Goal: Navigation & Orientation: Find specific page/section

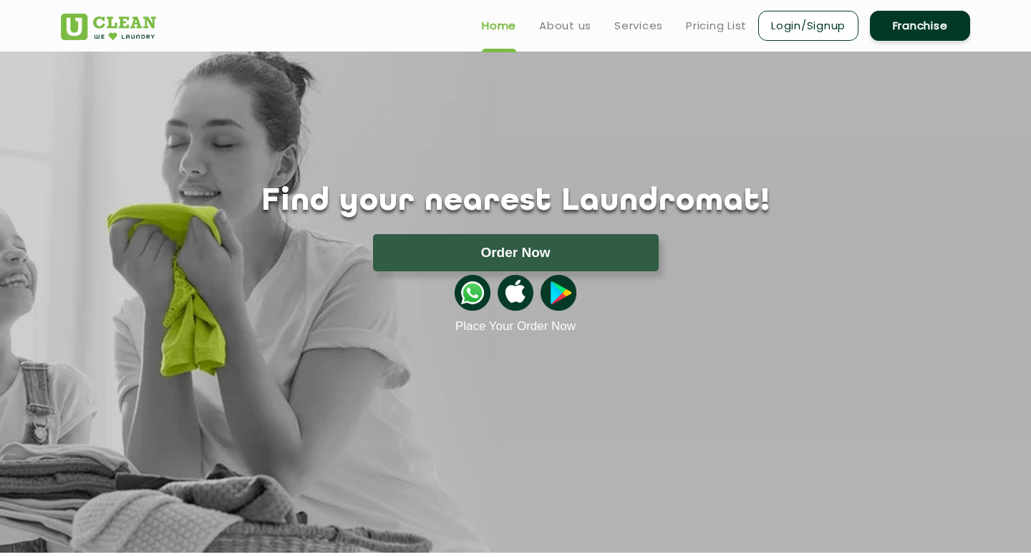
click at [574, 37] on ul "Home About us Services Pricing List Login/Signup Franchise" at bounding box center [721, 26] width 500 height 34
click at [567, 28] on link "About us" at bounding box center [565, 25] width 52 height 17
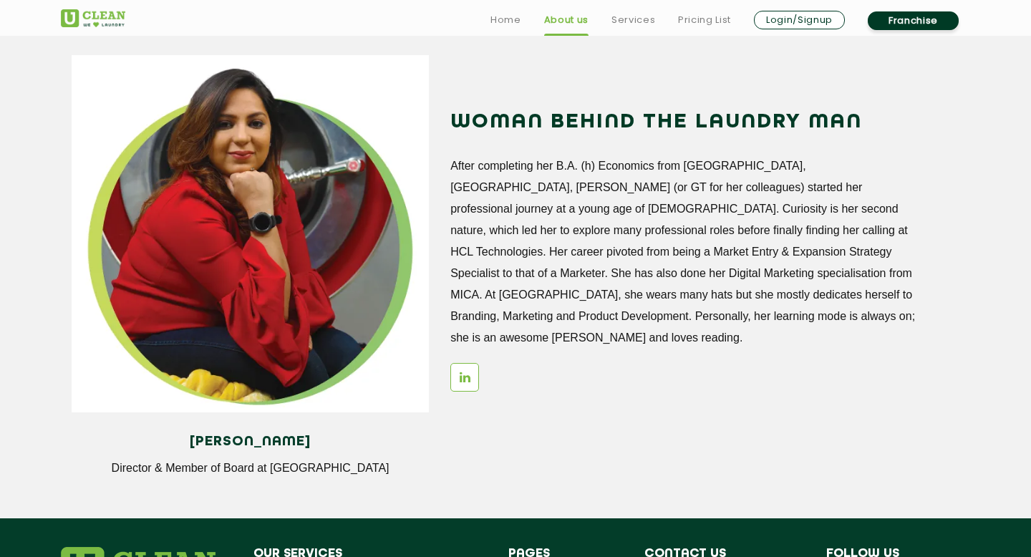
scroll to position [1993, 0]
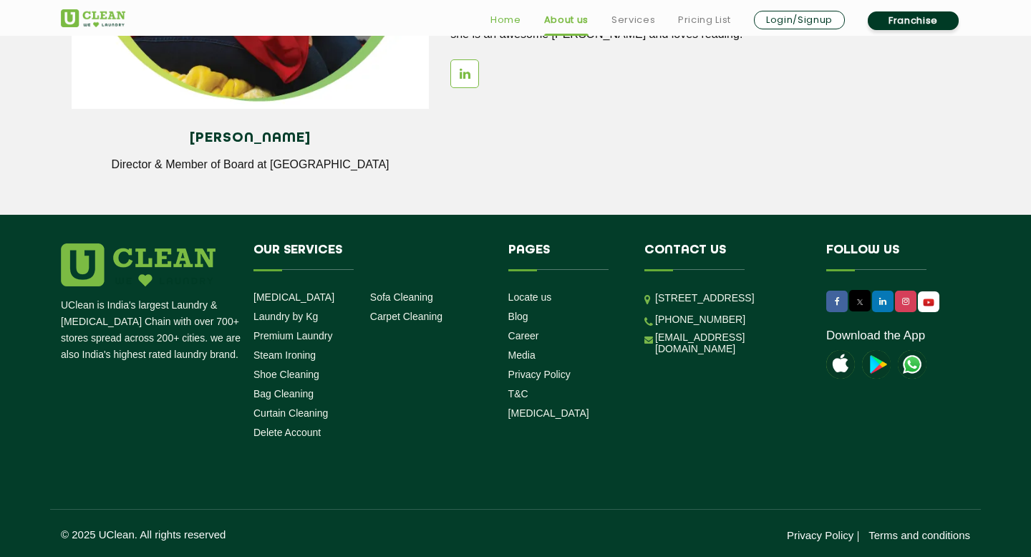
click at [506, 19] on link "Home" at bounding box center [506, 19] width 31 height 17
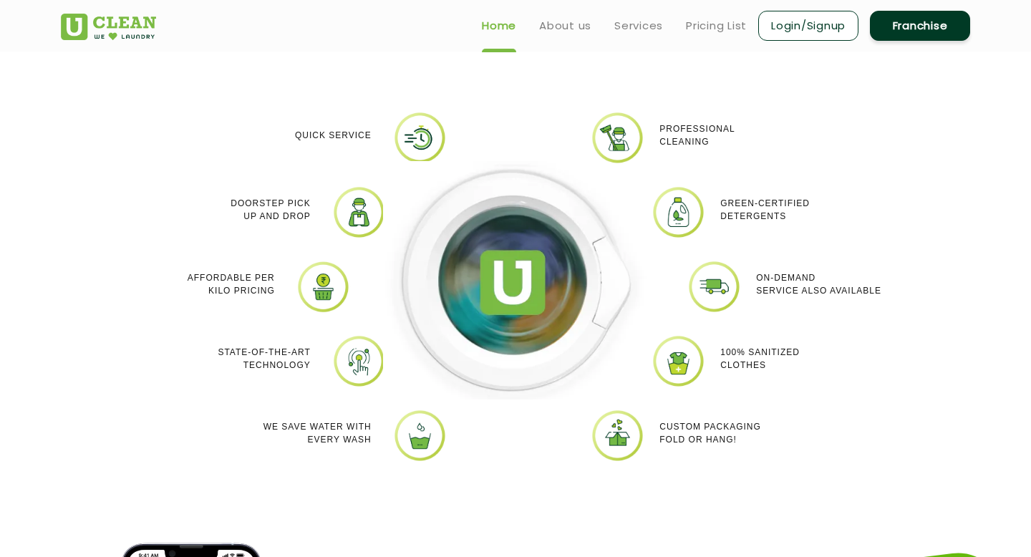
scroll to position [1220, 0]
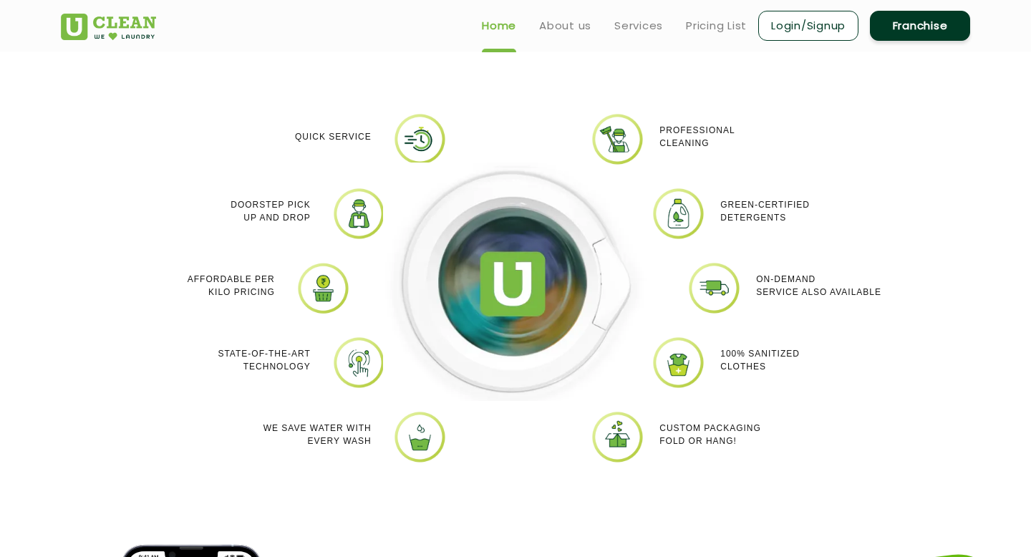
click at [100, 77] on div "Why Uclean?" at bounding box center [515, 59] width 931 height 64
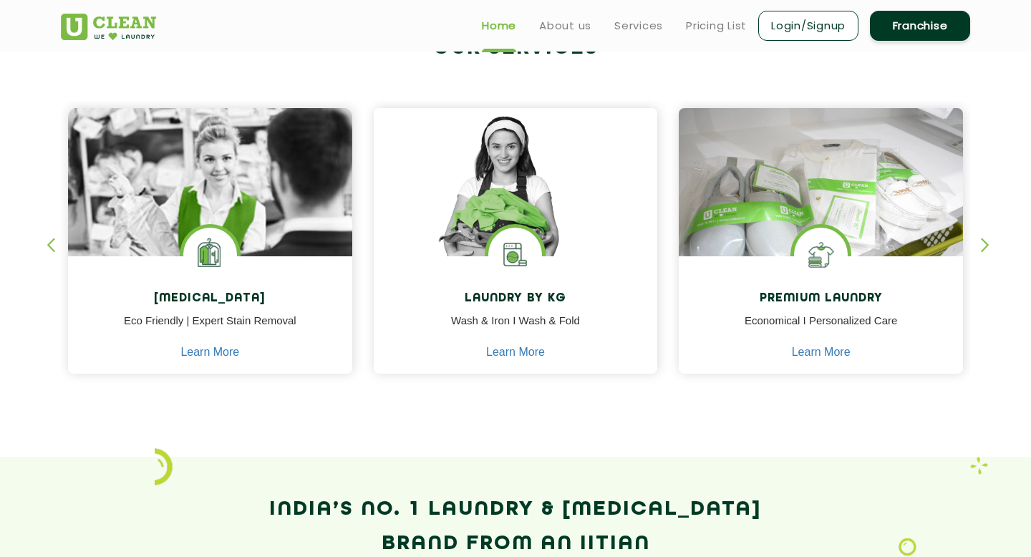
scroll to position [0, 0]
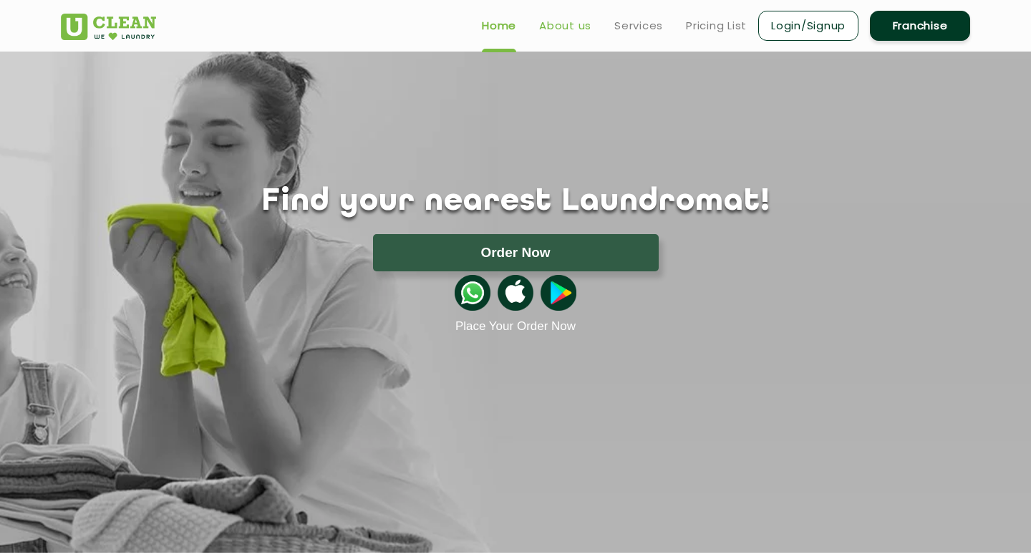
click at [586, 24] on link "About us" at bounding box center [565, 25] width 52 height 17
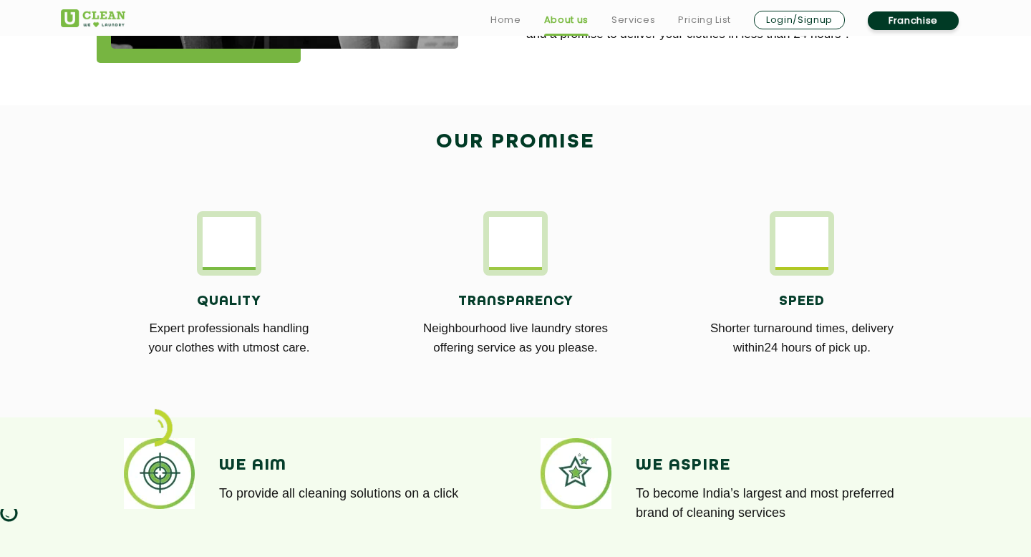
scroll to position [733, 0]
